Goal: Book appointment/travel/reservation

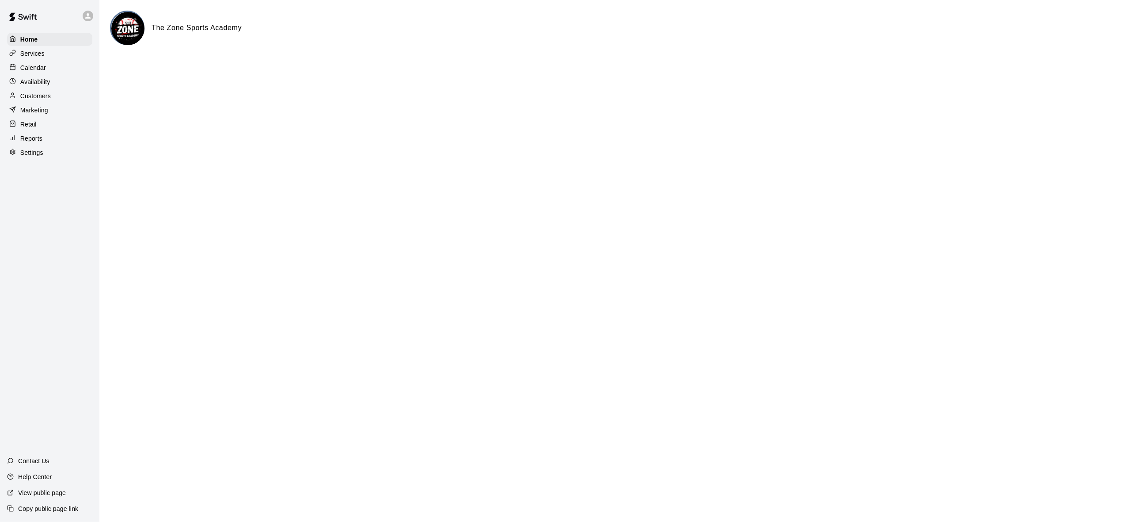
click at [31, 53] on p "Services" at bounding box center [32, 53] width 24 height 9
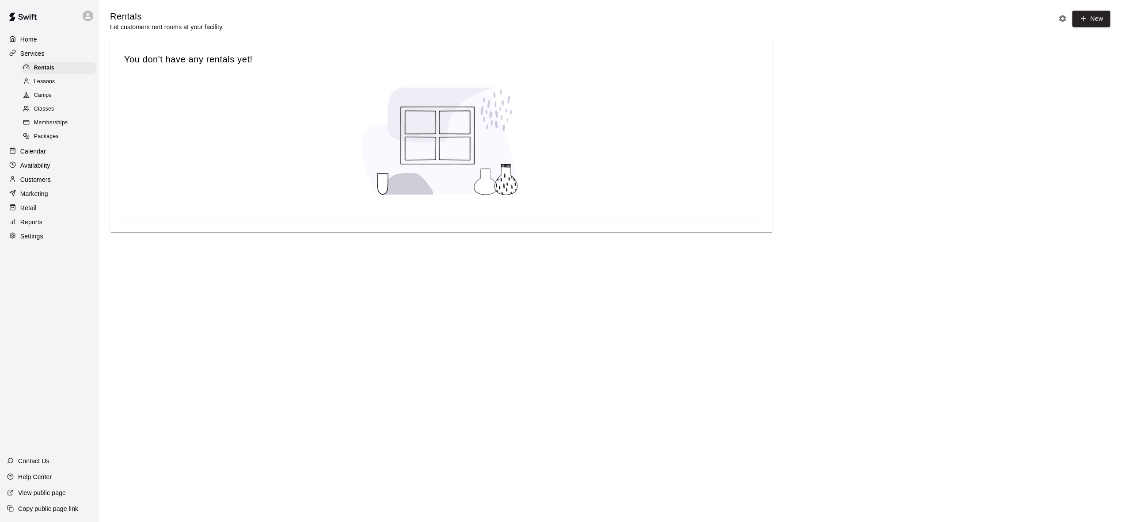
click at [25, 39] on p "Home" at bounding box center [28, 39] width 17 height 9
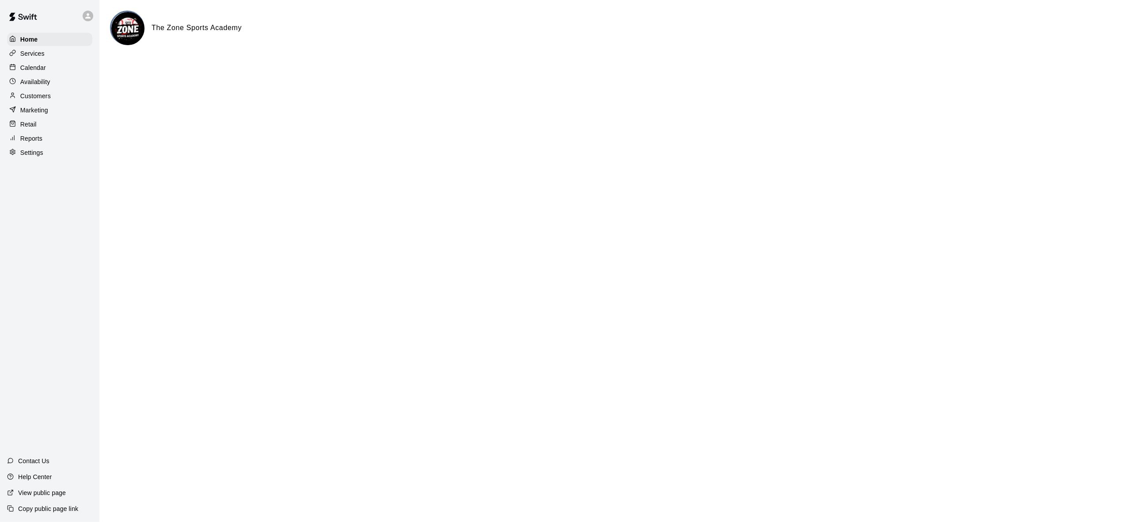
click at [33, 70] on p "Calendar" at bounding box center [33, 67] width 26 height 9
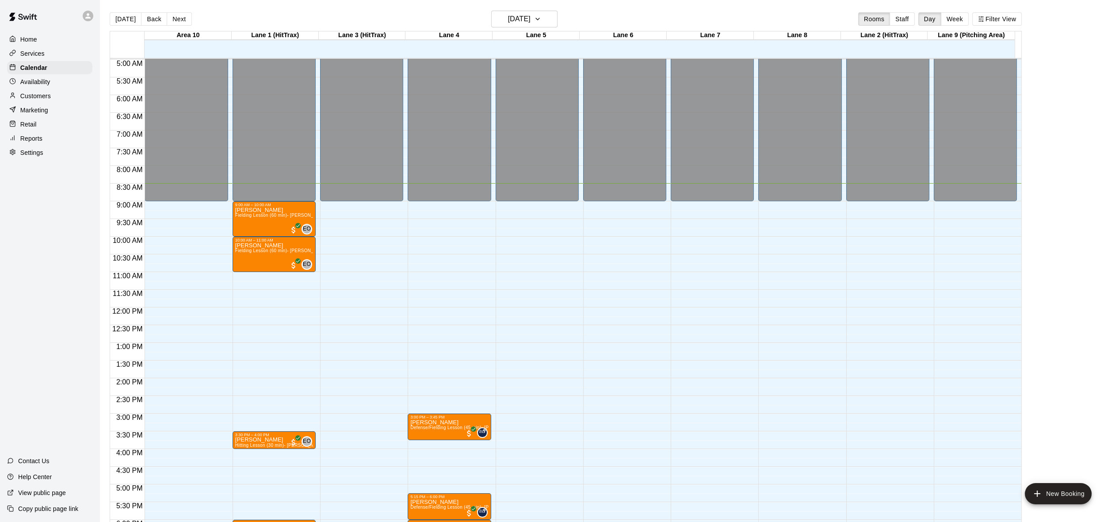
scroll to position [168, 0]
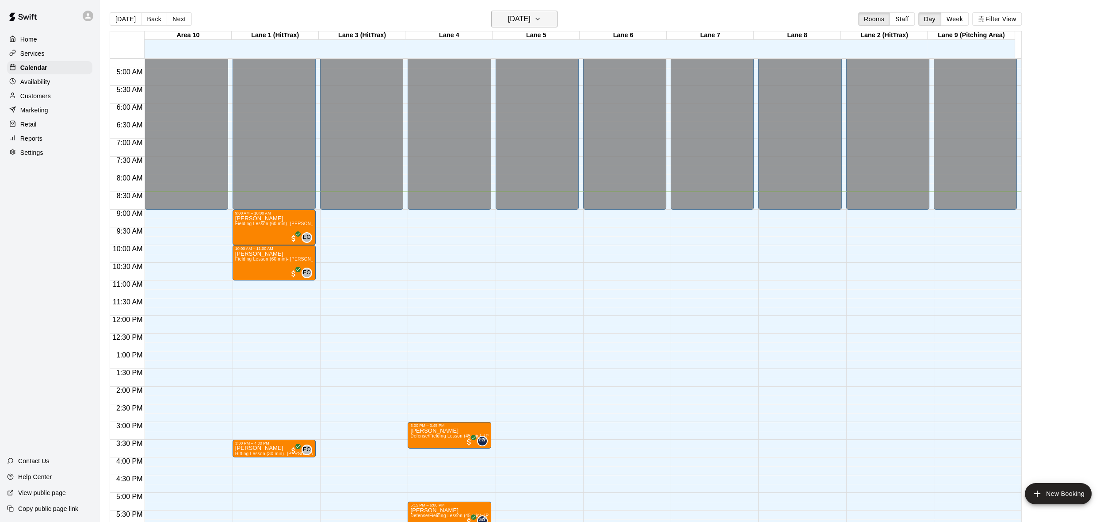
click at [541, 14] on icon "button" at bounding box center [537, 19] width 7 height 11
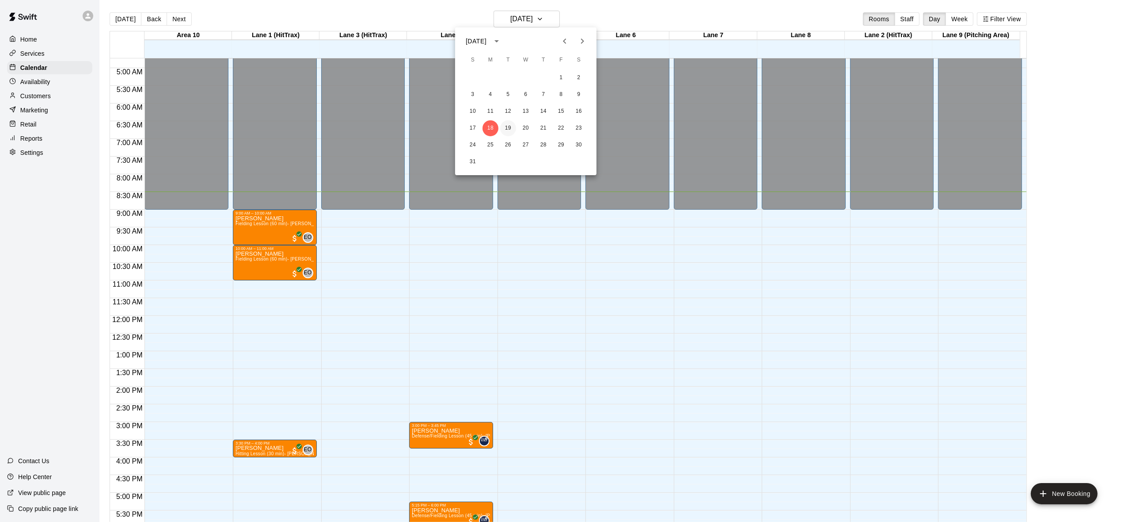
click at [509, 122] on button "19" at bounding box center [508, 128] width 16 height 16
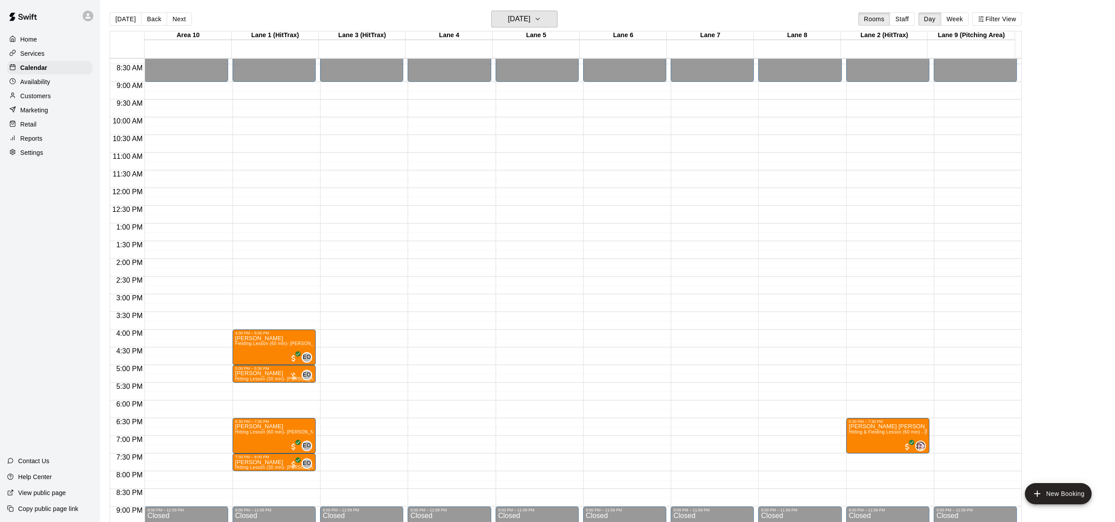
scroll to position [300, 0]
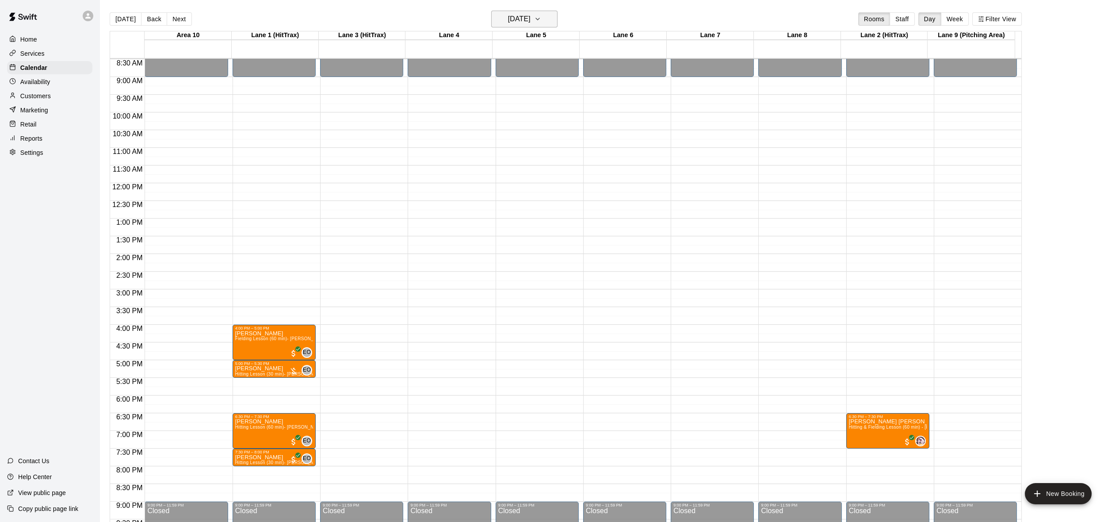
click at [541, 17] on icon "button" at bounding box center [537, 19] width 7 height 11
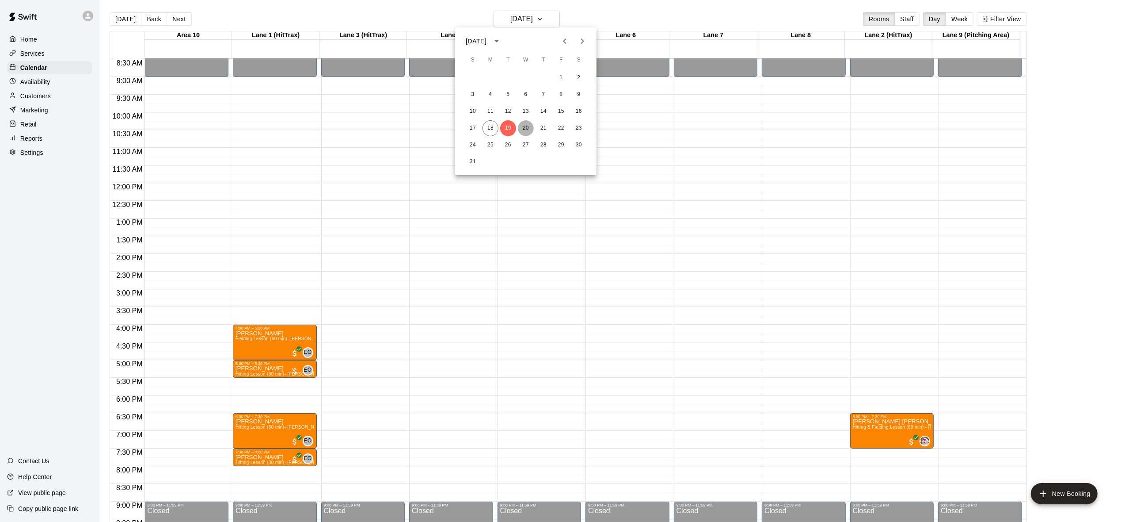
click at [530, 129] on button "20" at bounding box center [526, 128] width 16 height 16
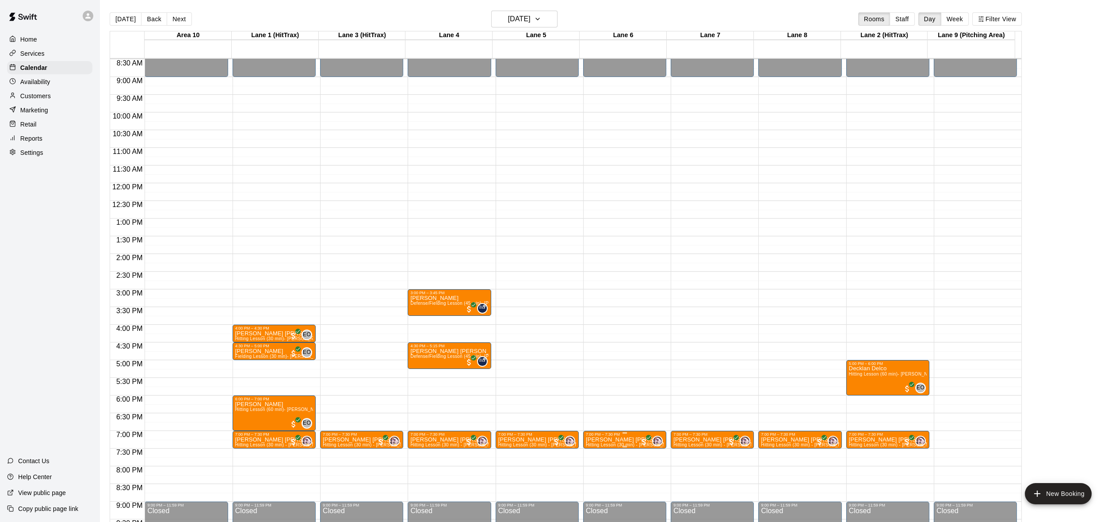
click at [615, 439] on p "[PERSON_NAME] [PERSON_NAME]" at bounding box center [625, 439] width 78 height 0
click at [595, 465] on img "edit" at bounding box center [594, 470] width 10 height 10
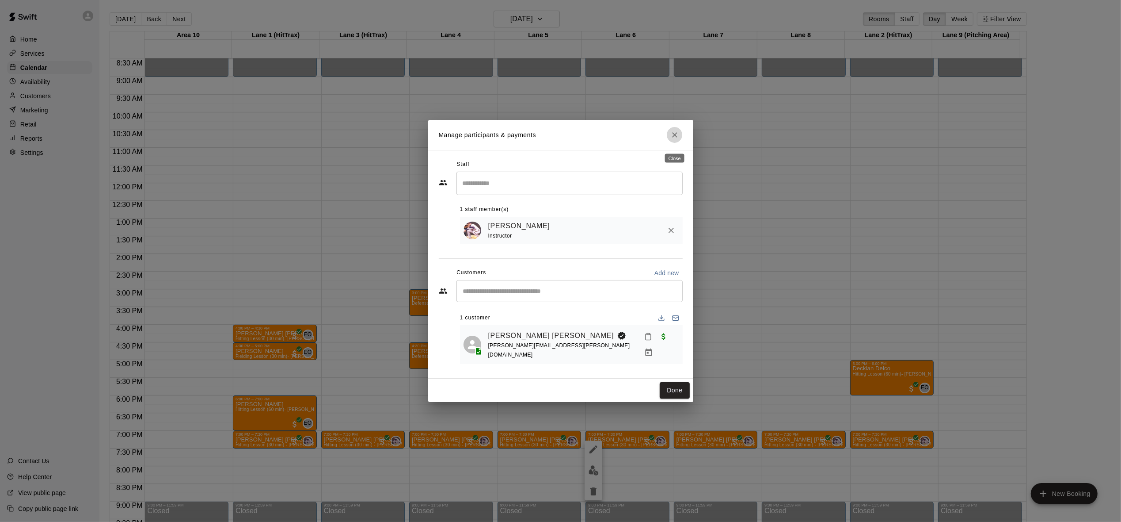
click at [668, 140] on button "Close" at bounding box center [675, 135] width 16 height 16
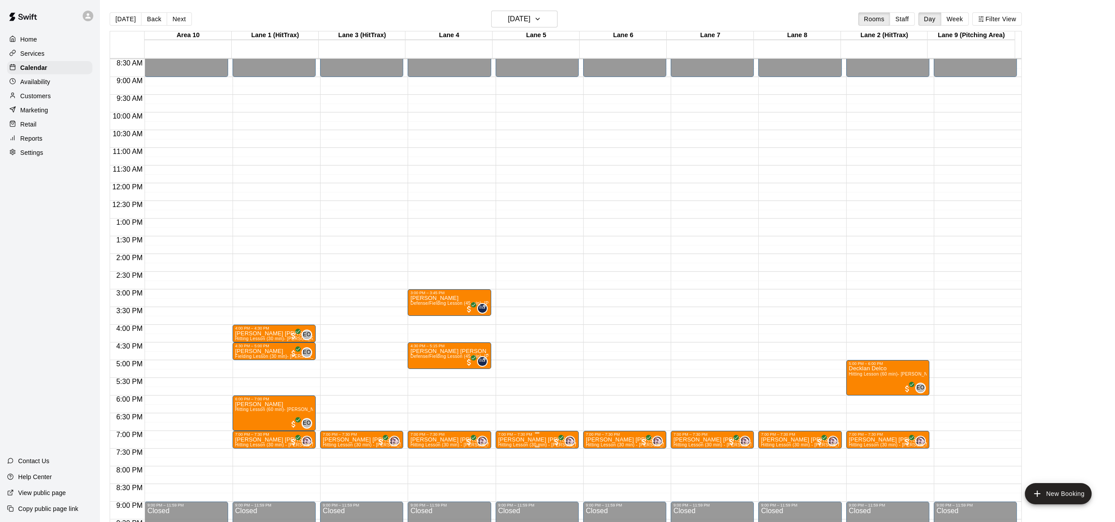
click at [498, 446] on button "edit" at bounding box center [506, 446] width 18 height 18
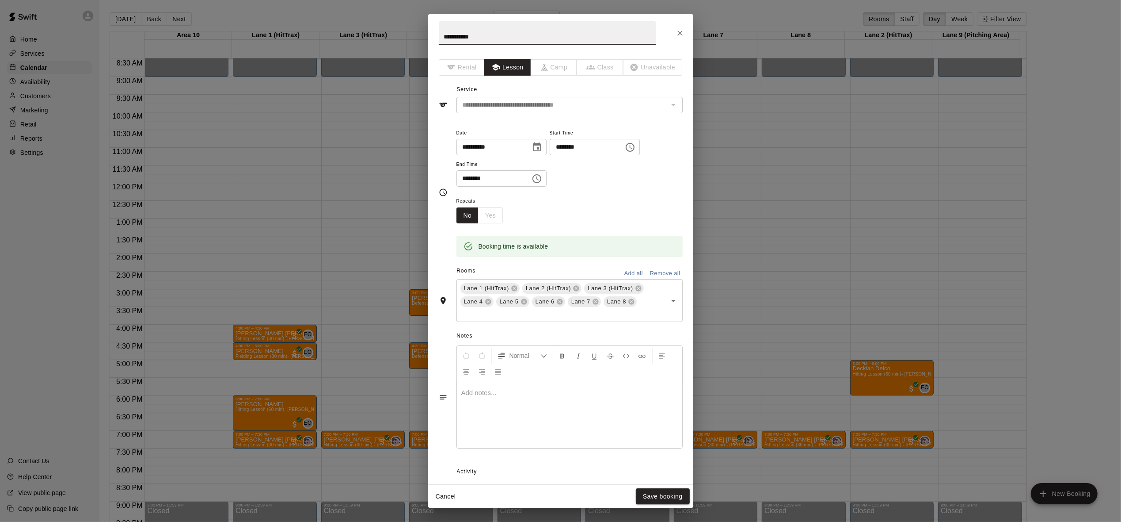
click at [593, 304] on icon at bounding box center [596, 302] width 6 height 6
click at [559, 300] on icon at bounding box center [560, 301] width 7 height 7
click at [519, 301] on span "Lane 5" at bounding box center [509, 301] width 26 height 9
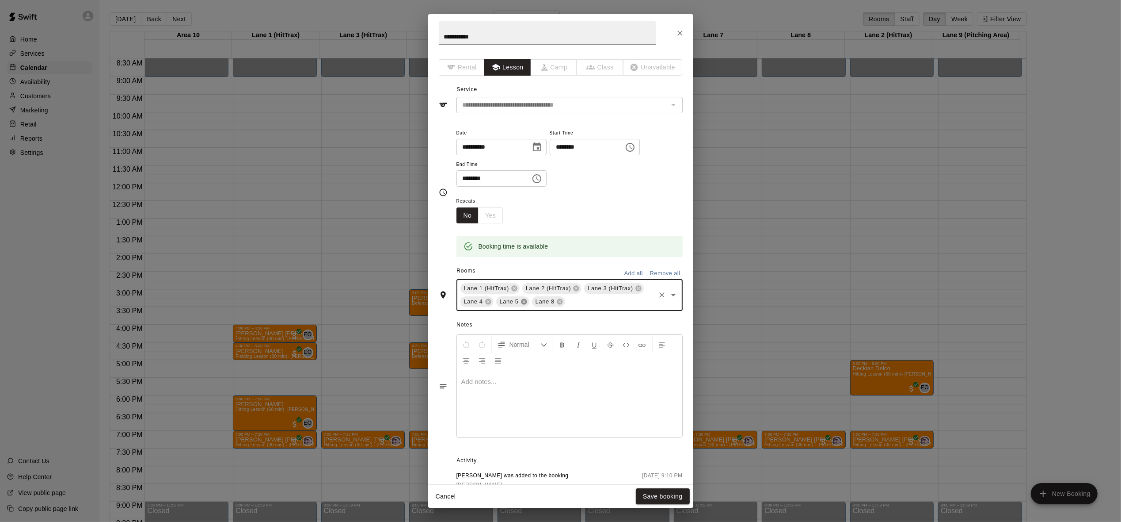
click at [521, 298] on icon at bounding box center [524, 301] width 7 height 7
click at [487, 300] on icon at bounding box center [488, 301] width 7 height 7
click at [636, 287] on icon at bounding box center [638, 288] width 7 height 7
click at [574, 289] on icon at bounding box center [577, 289] width 6 height 6
click at [512, 285] on icon at bounding box center [514, 288] width 7 height 7
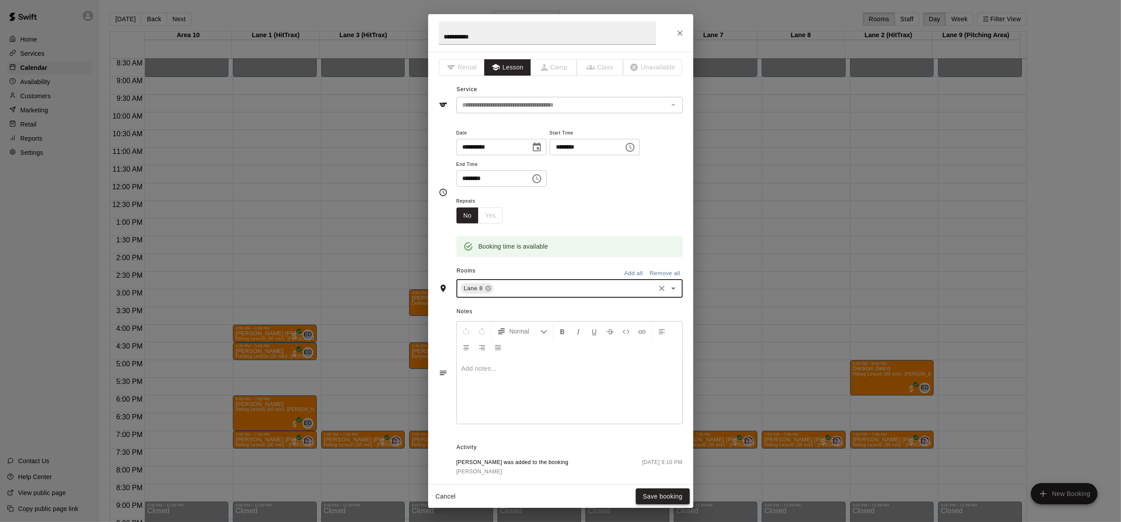
click at [656, 496] on button "Save booking" at bounding box center [663, 496] width 54 height 16
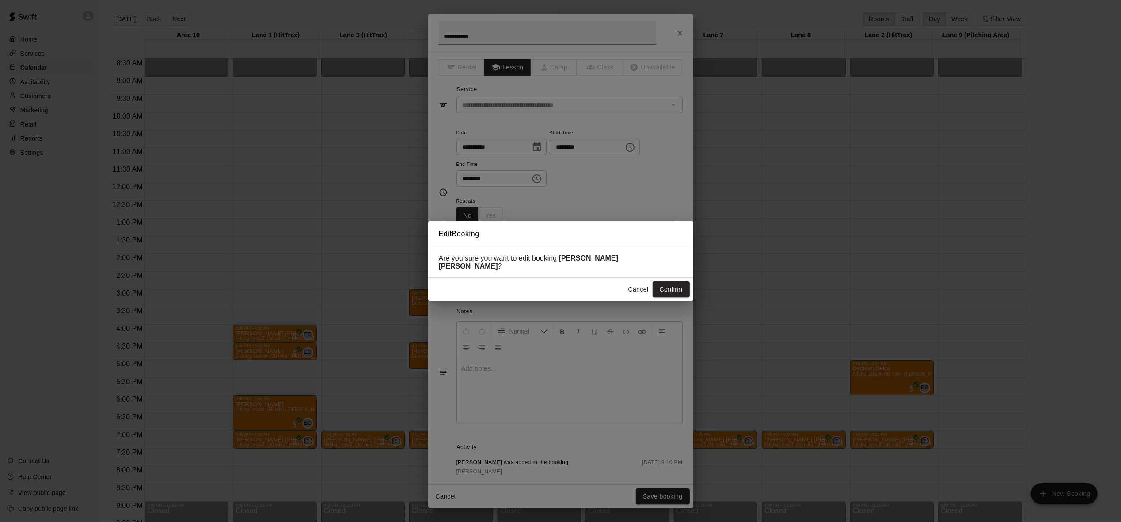
click at [660, 289] on button "Confirm" at bounding box center [671, 289] width 37 height 16
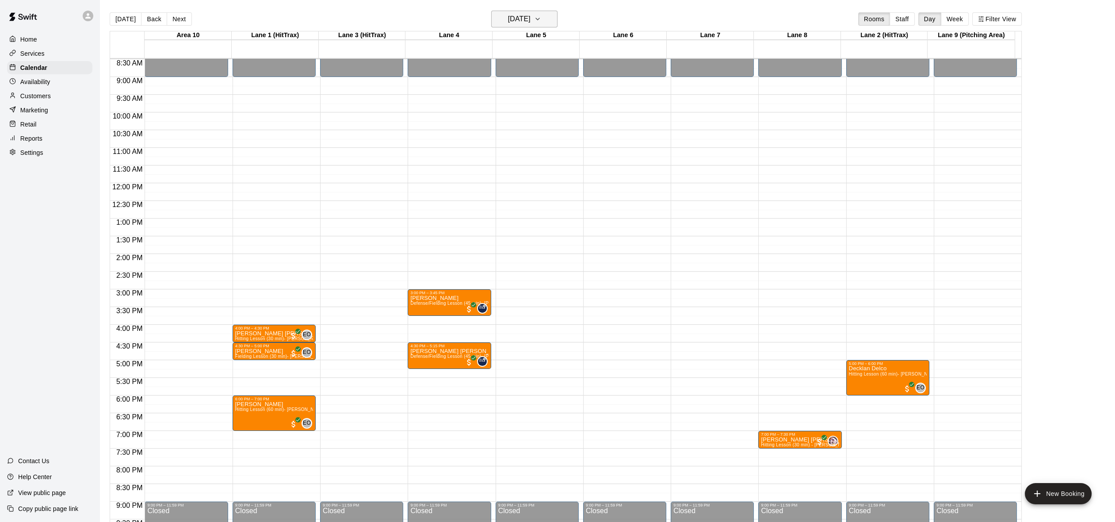
click at [541, 17] on icon "button" at bounding box center [537, 19] width 7 height 11
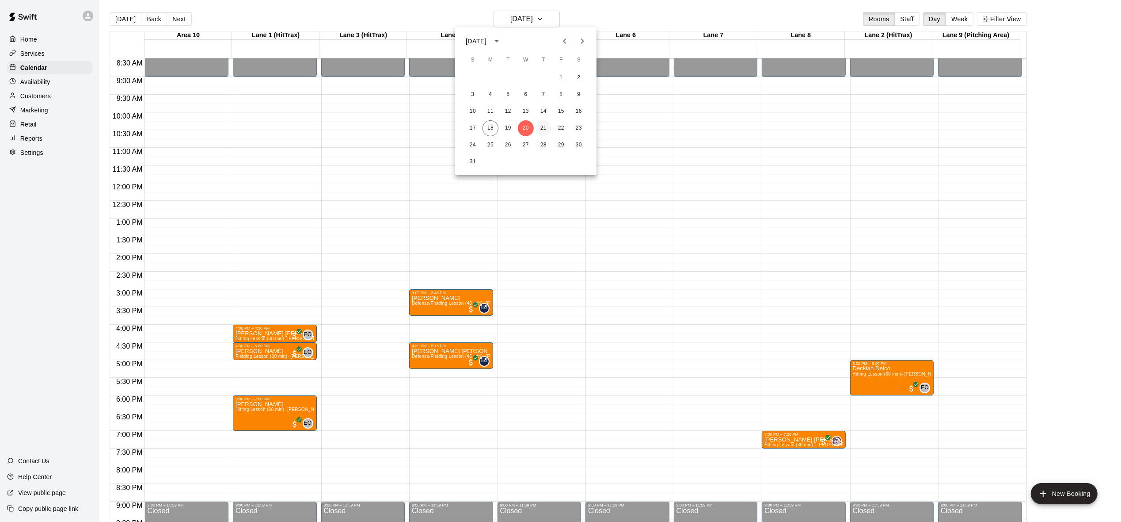
click at [546, 124] on button "21" at bounding box center [544, 128] width 16 height 16
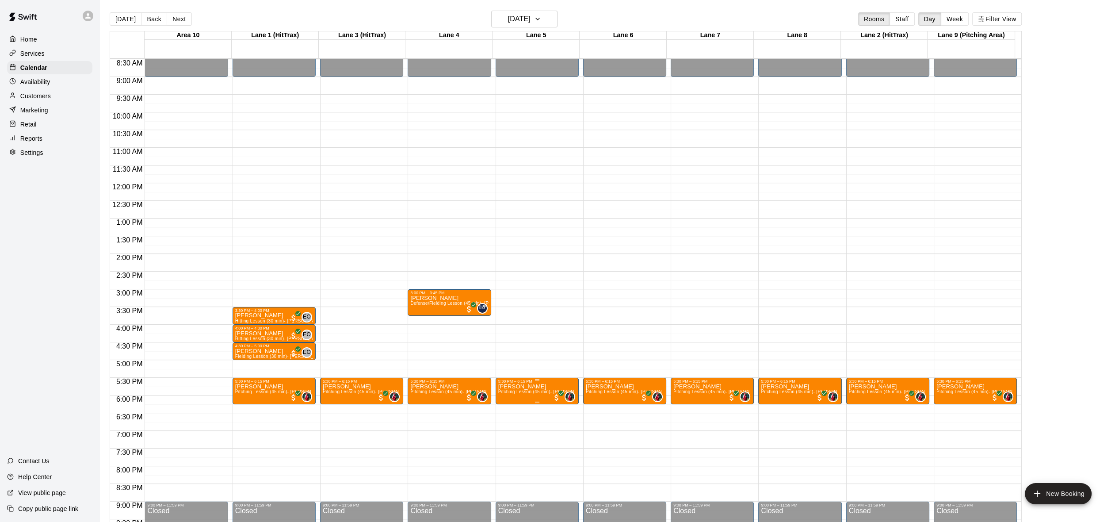
click at [508, 411] on img "edit" at bounding box center [506, 414] width 10 height 10
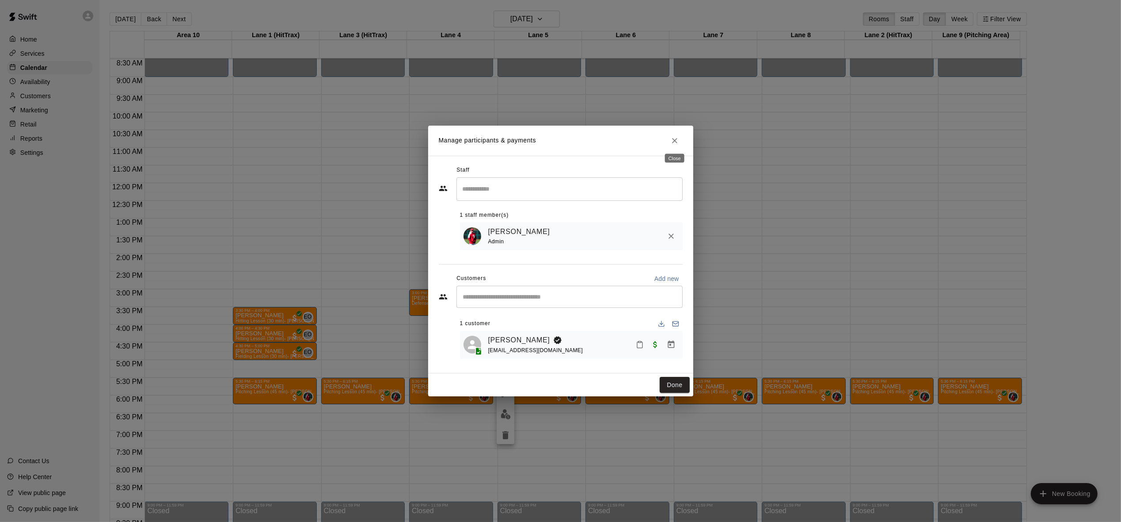
click at [671, 137] on icon "Close" at bounding box center [675, 140] width 9 height 9
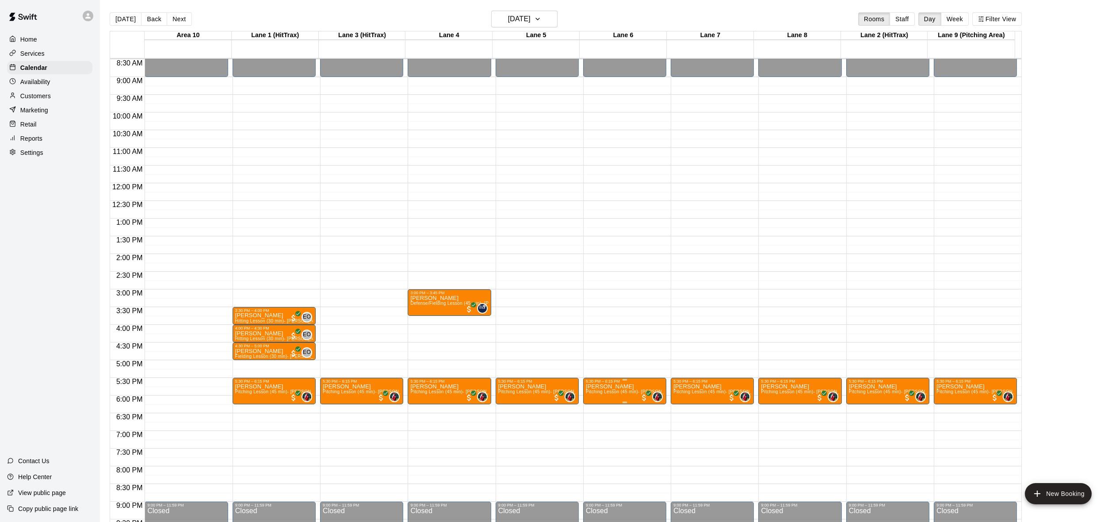
click at [594, 394] on icon "edit" at bounding box center [593, 393] width 11 height 11
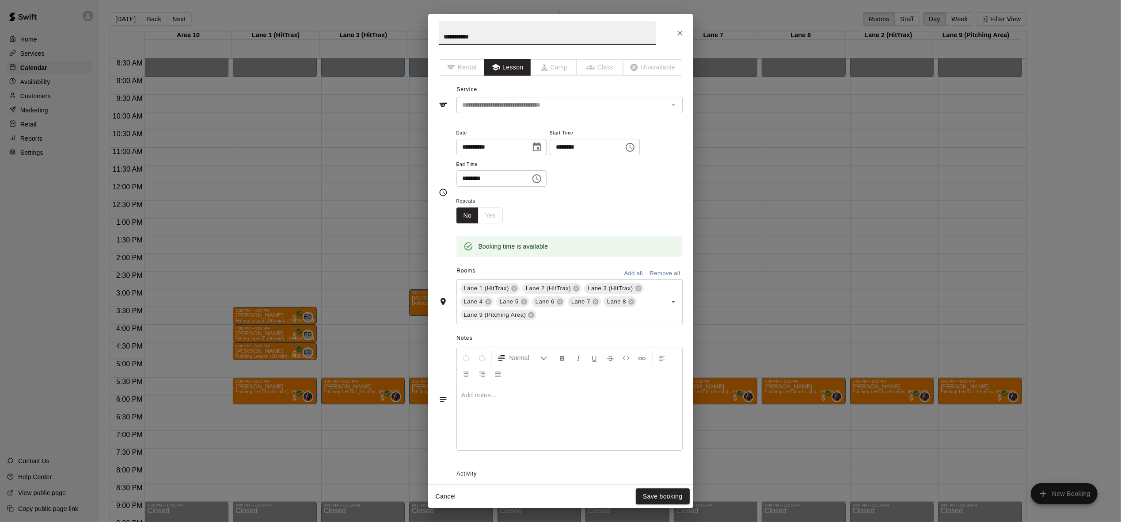
click at [652, 269] on button "Remove all" at bounding box center [665, 274] width 35 height 14
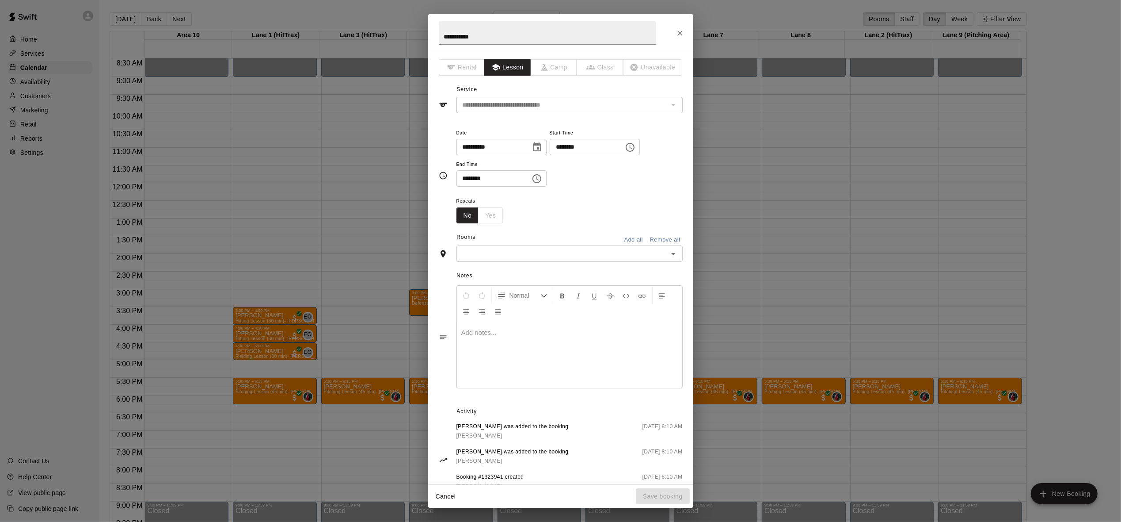
click at [668, 250] on icon "Open" at bounding box center [673, 253] width 11 height 11
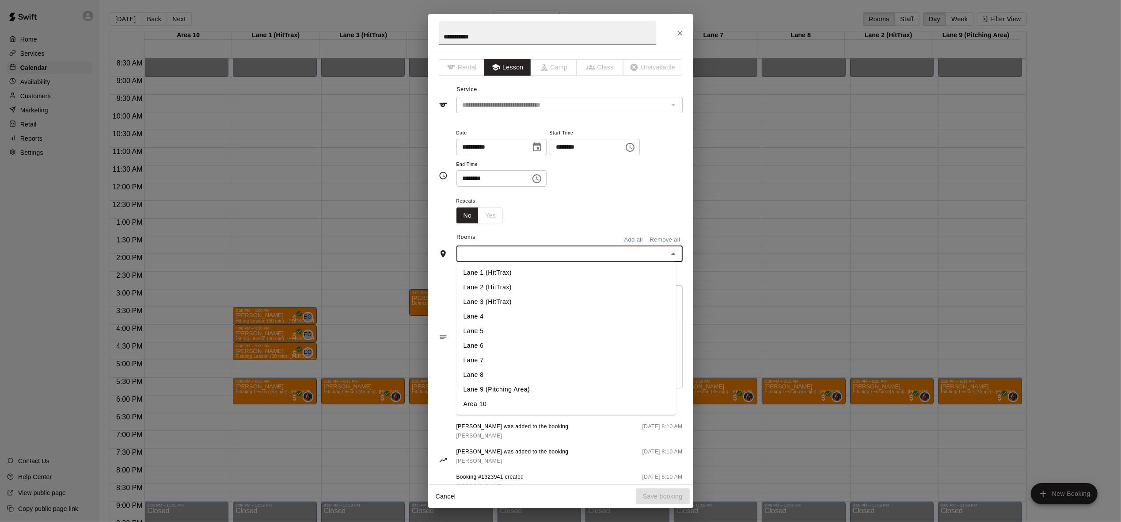
click at [572, 388] on li "Lane 9 (Pitching Area)" at bounding box center [567, 389] width 220 height 15
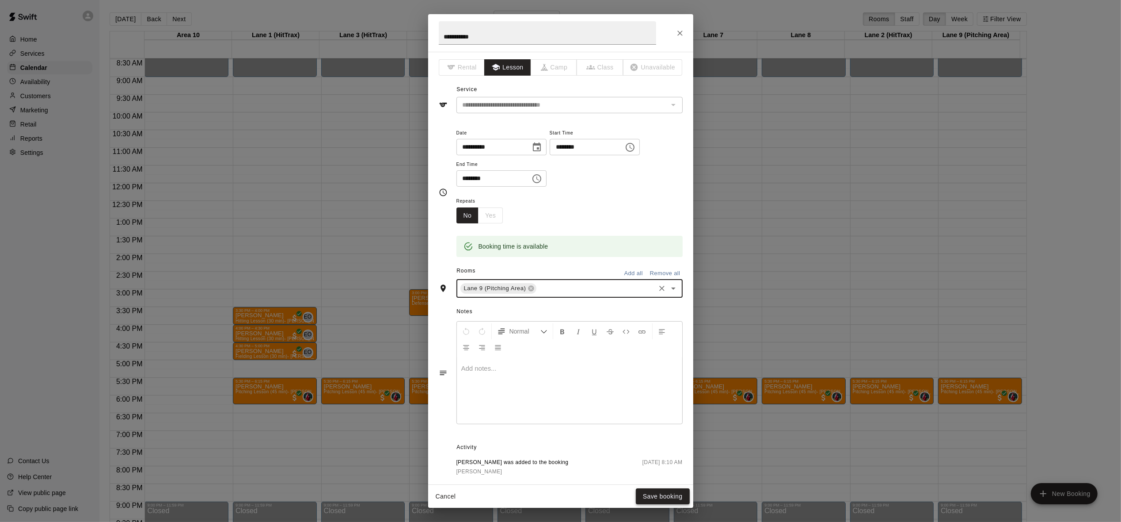
click at [659, 490] on button "Save booking" at bounding box center [663, 496] width 54 height 16
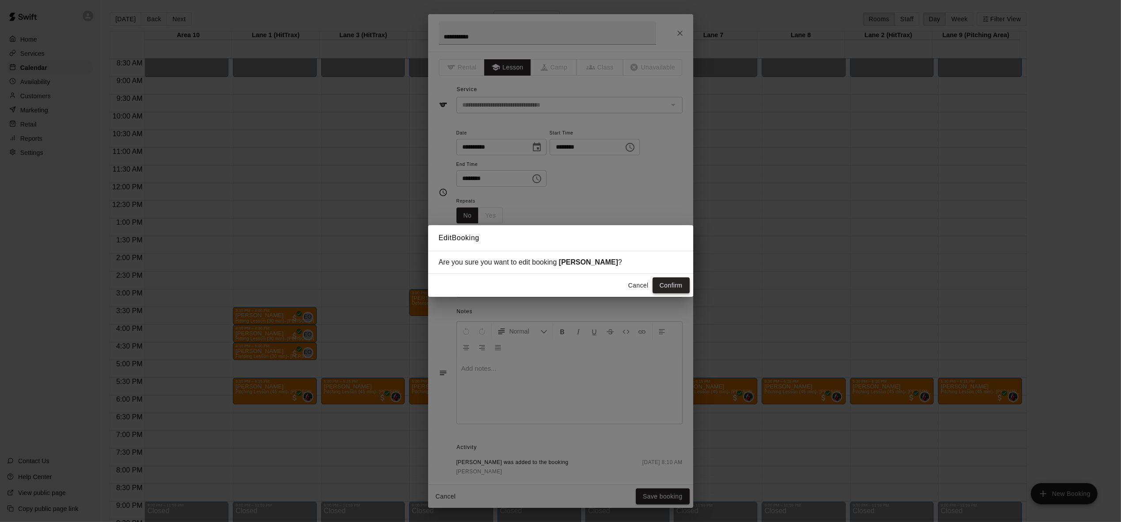
click at [669, 288] on button "Confirm" at bounding box center [671, 285] width 37 height 16
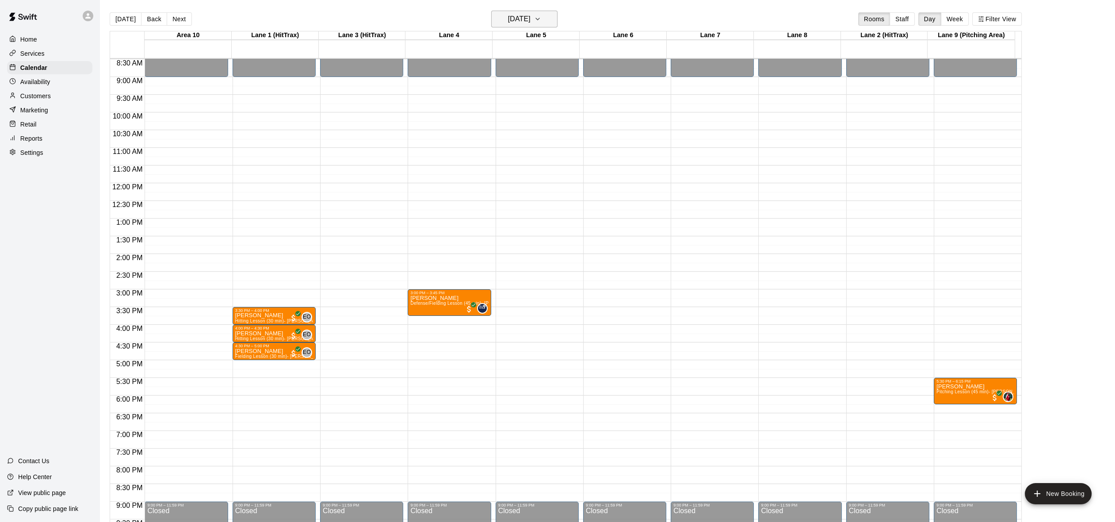
click at [541, 16] on icon "button" at bounding box center [537, 19] width 7 height 11
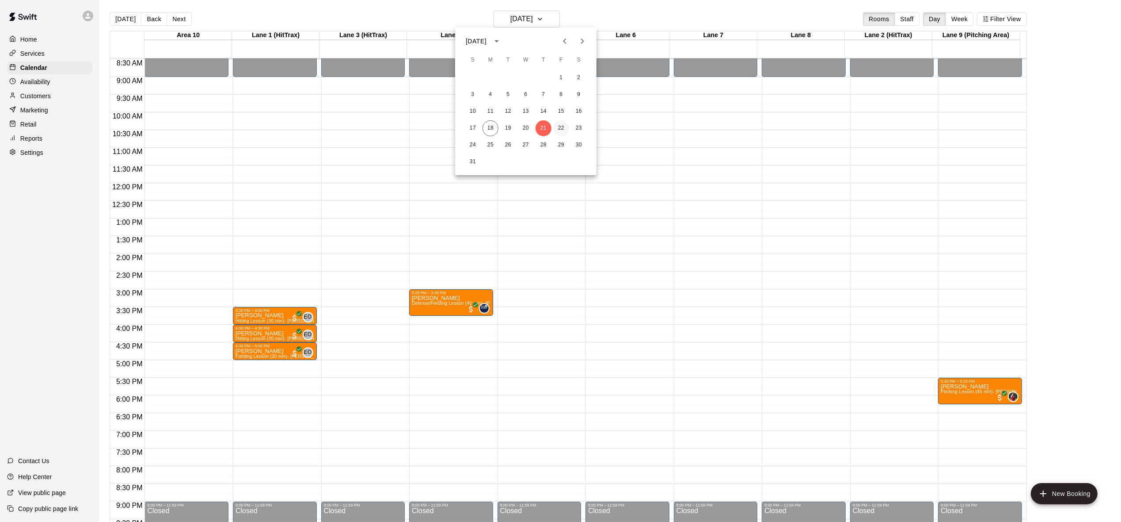
click at [568, 129] on button "22" at bounding box center [561, 128] width 16 height 16
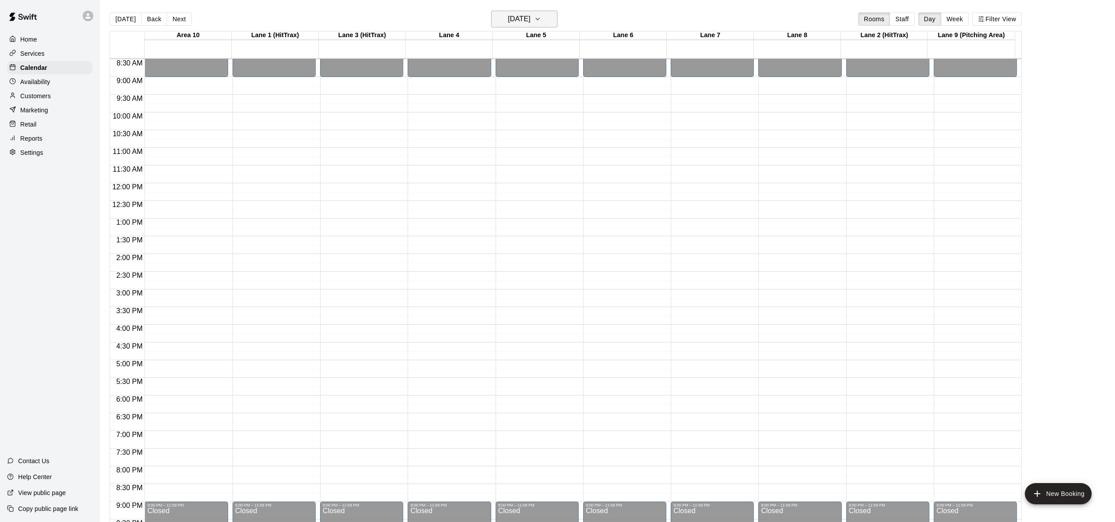
click at [539, 19] on icon "button" at bounding box center [538, 19] width 4 height 2
click at [544, 121] on button "21" at bounding box center [544, 128] width 16 height 16
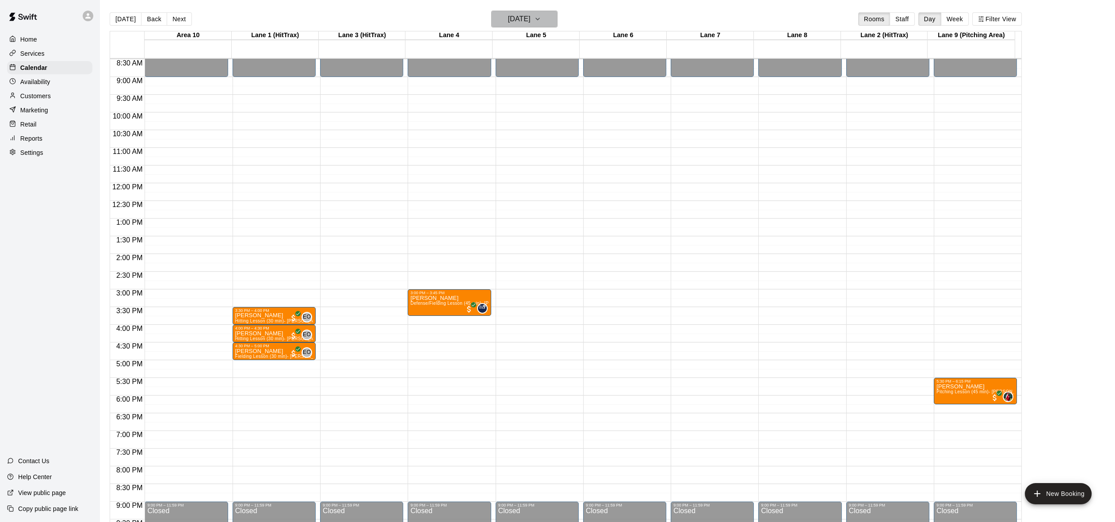
click at [541, 19] on icon "button" at bounding box center [537, 19] width 7 height 11
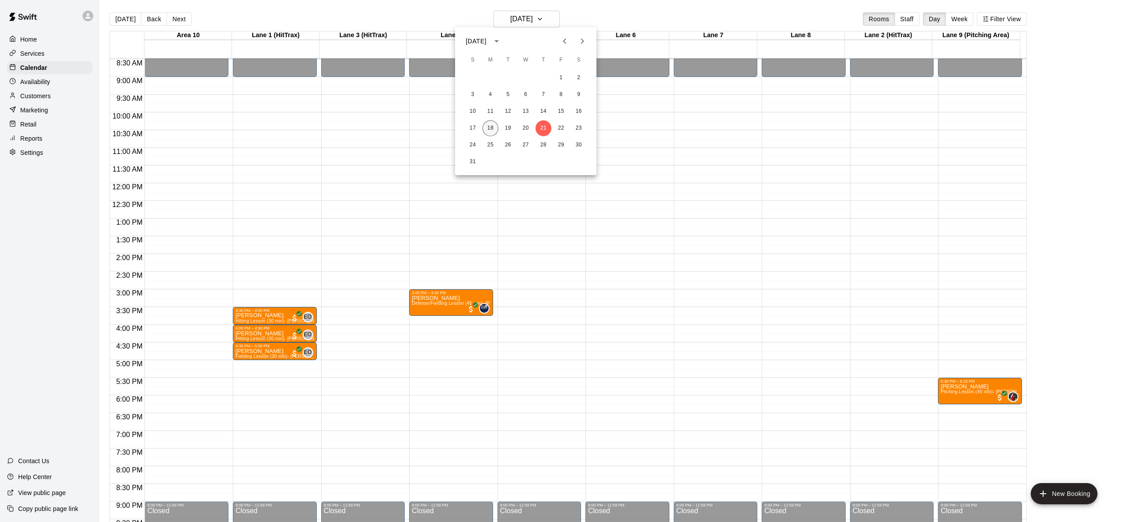
click at [497, 130] on button "18" at bounding box center [491, 128] width 16 height 16
